Goal: Check status: Check status

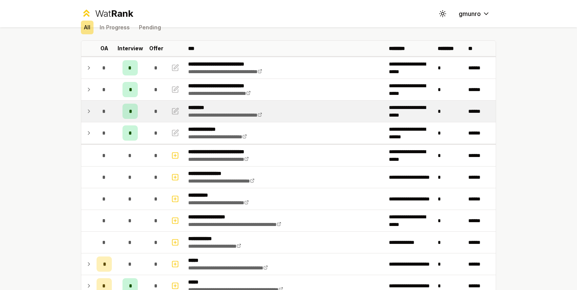
scroll to position [37, 0]
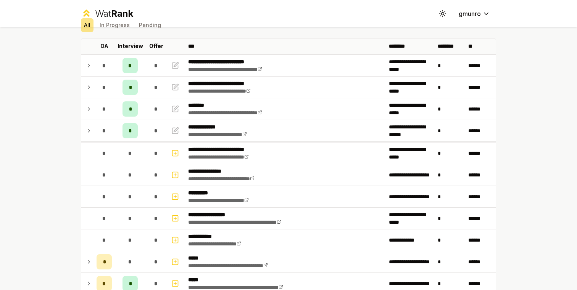
click at [361, 18] on div "Wat Rank Toggle theme gmunro" at bounding box center [289, 13] width 440 height 27
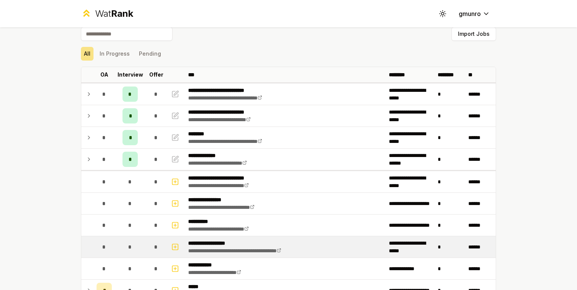
scroll to position [0, 0]
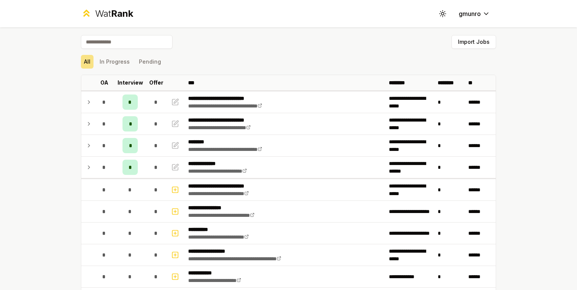
click at [358, 54] on div "All In Progress Pending" at bounding box center [288, 62] width 415 height 20
click at [340, 47] on div "Import Jobs" at bounding box center [288, 43] width 415 height 17
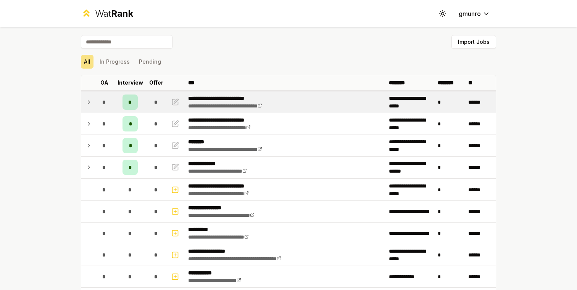
click at [88, 104] on icon at bounding box center [89, 102] width 6 height 9
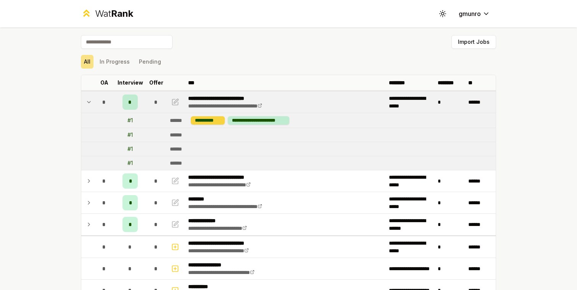
click at [205, 123] on div "**********" at bounding box center [208, 120] width 34 height 8
click at [249, 123] on div "**********" at bounding box center [259, 120] width 62 height 8
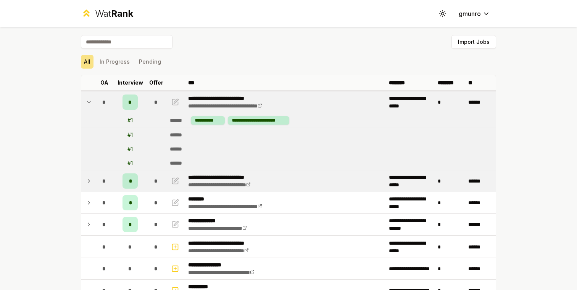
click at [89, 180] on icon at bounding box center [89, 181] width 6 height 9
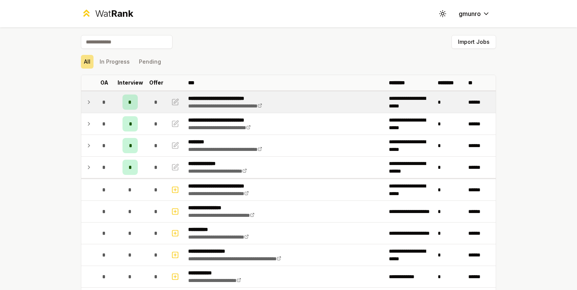
click at [90, 107] on td at bounding box center [87, 102] width 12 height 21
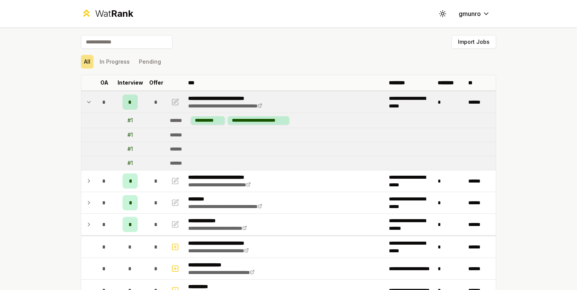
scroll to position [775, 0]
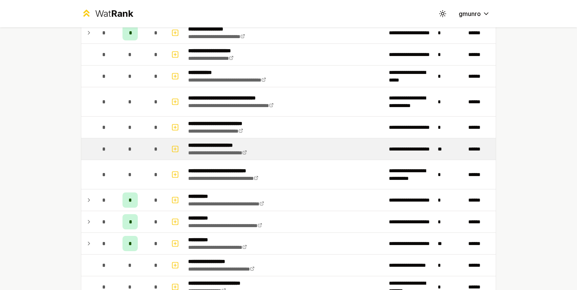
click at [131, 146] on span "*" at bounding box center [129, 149] width 3 height 8
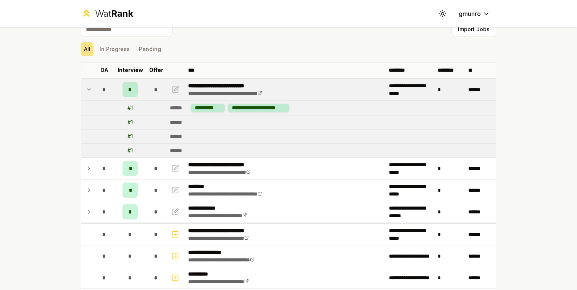
scroll to position [0, 0]
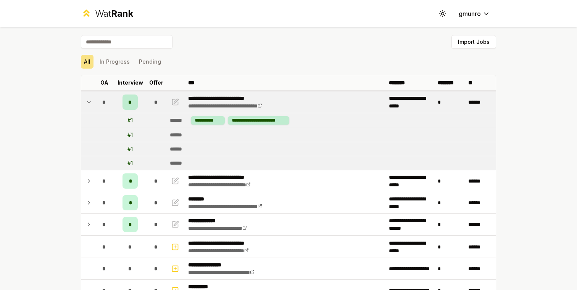
click at [87, 100] on icon at bounding box center [89, 102] width 6 height 9
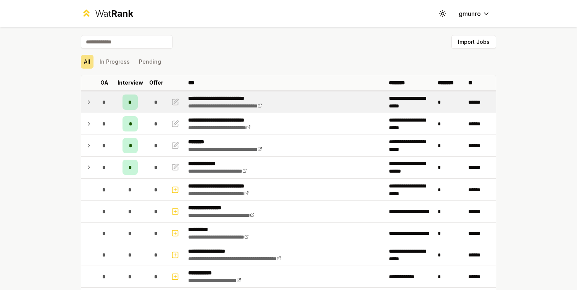
click at [277, 58] on div "All In Progress Pending" at bounding box center [288, 62] width 415 height 14
